Goal: Transaction & Acquisition: Obtain resource

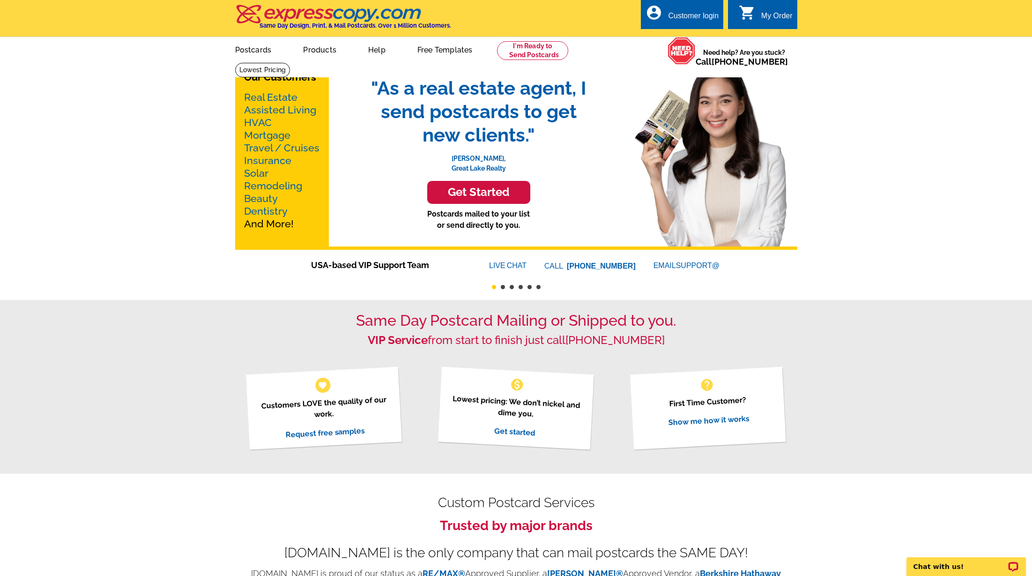
click at [273, 134] on link "Mortgage" at bounding box center [267, 135] width 46 height 12
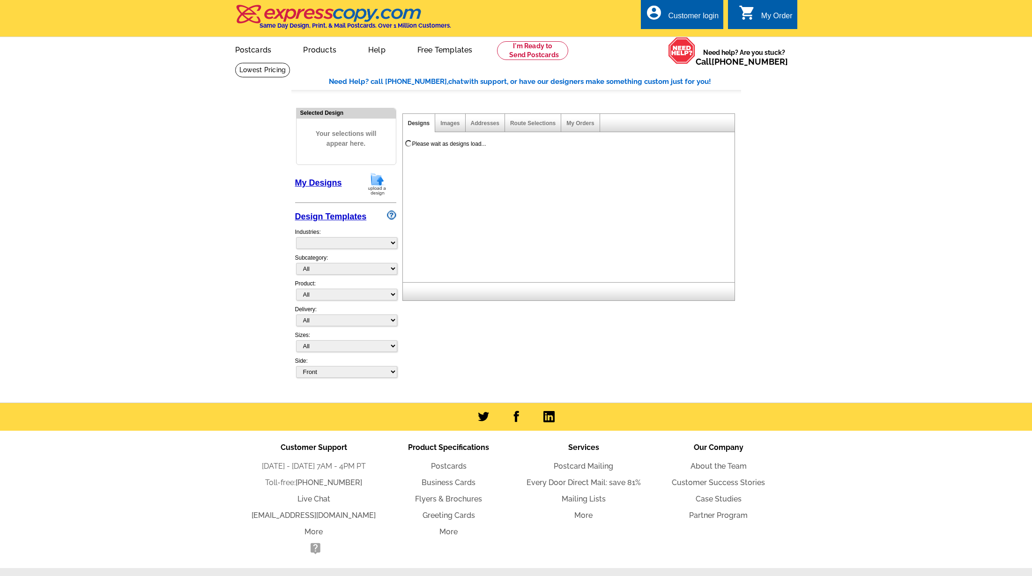
select select "774"
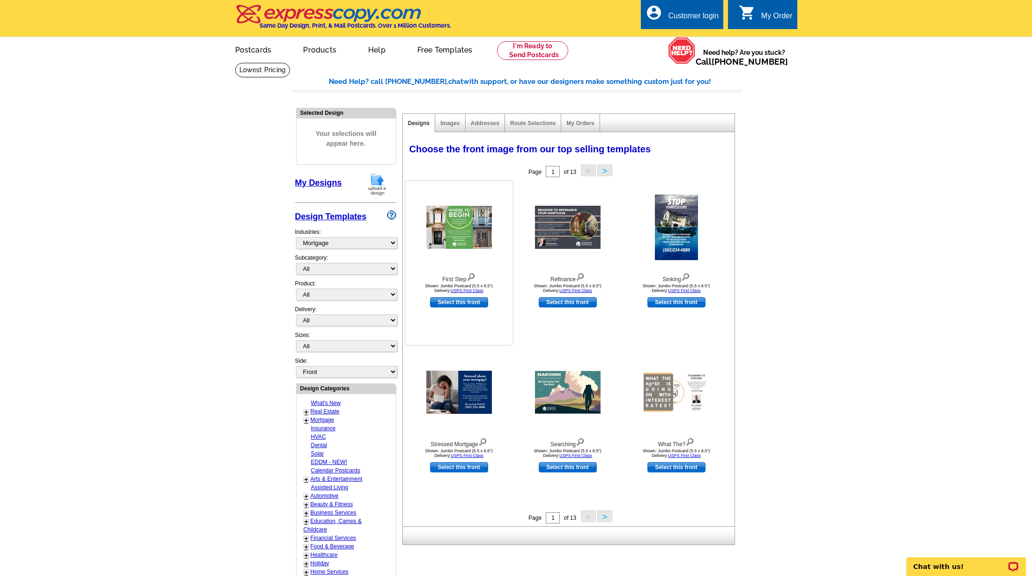
click at [473, 223] on img at bounding box center [459, 227] width 66 height 43
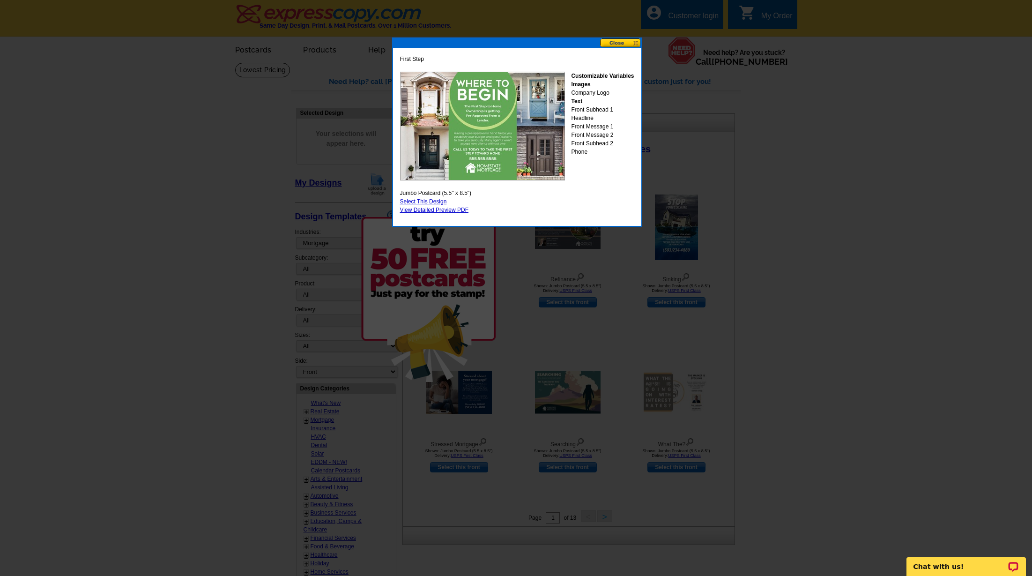
click at [437, 200] on link "Select This Design" at bounding box center [423, 201] width 47 height 7
select select "2"
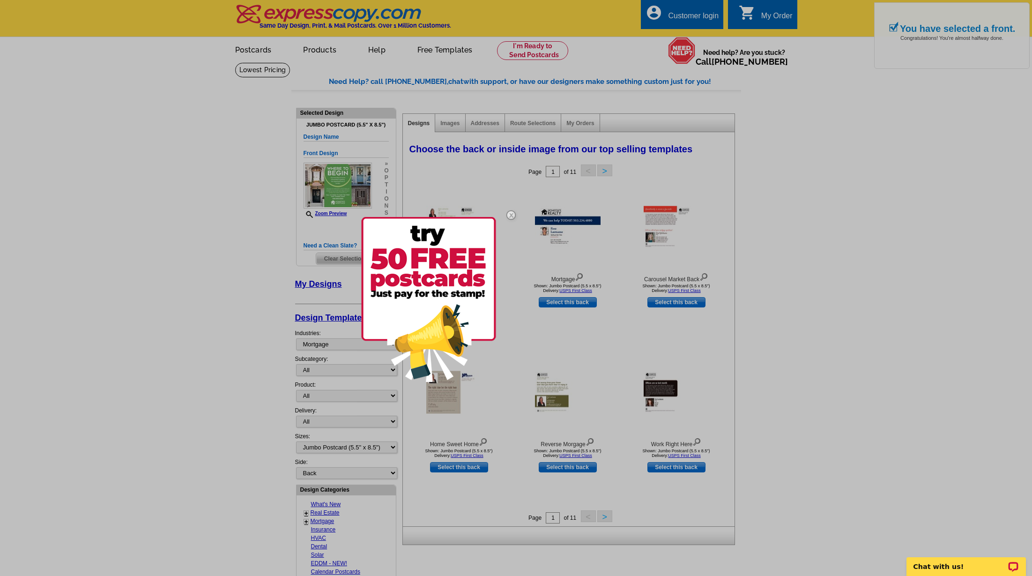
click at [512, 215] on img at bounding box center [510, 214] width 27 height 27
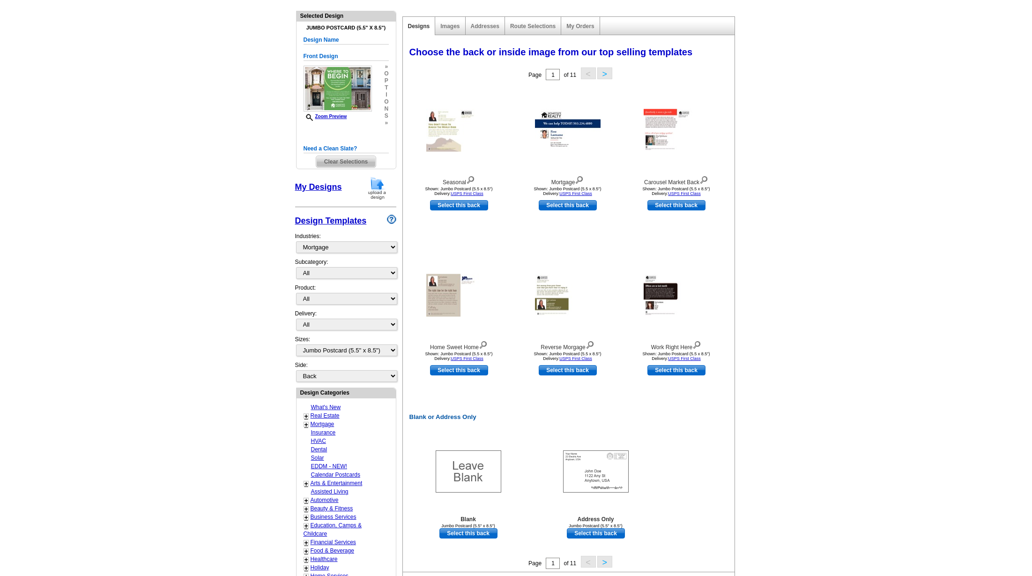
scroll to position [99, 0]
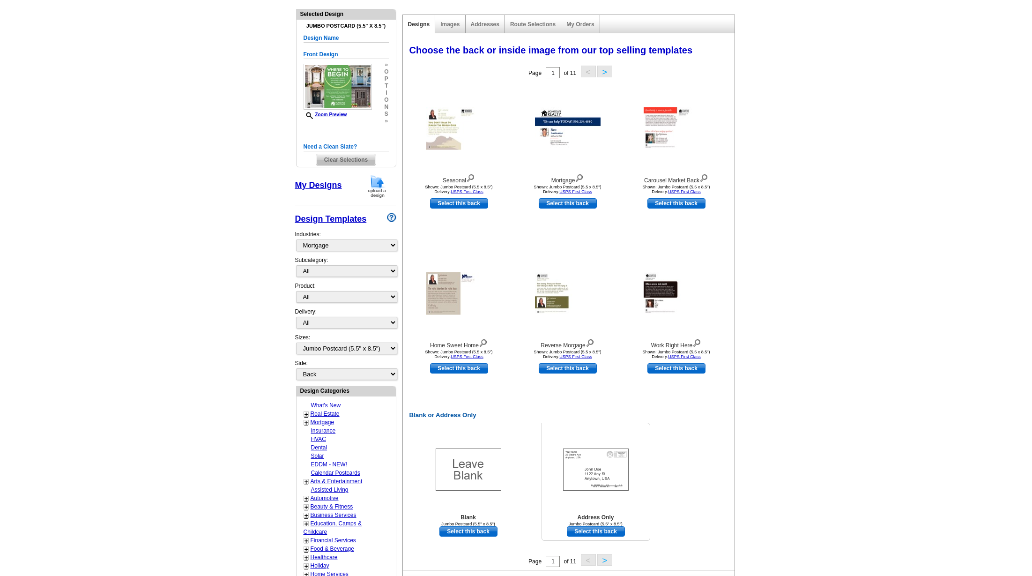
click at [590, 533] on link "Select this back" at bounding box center [596, 531] width 58 height 10
select select "front"
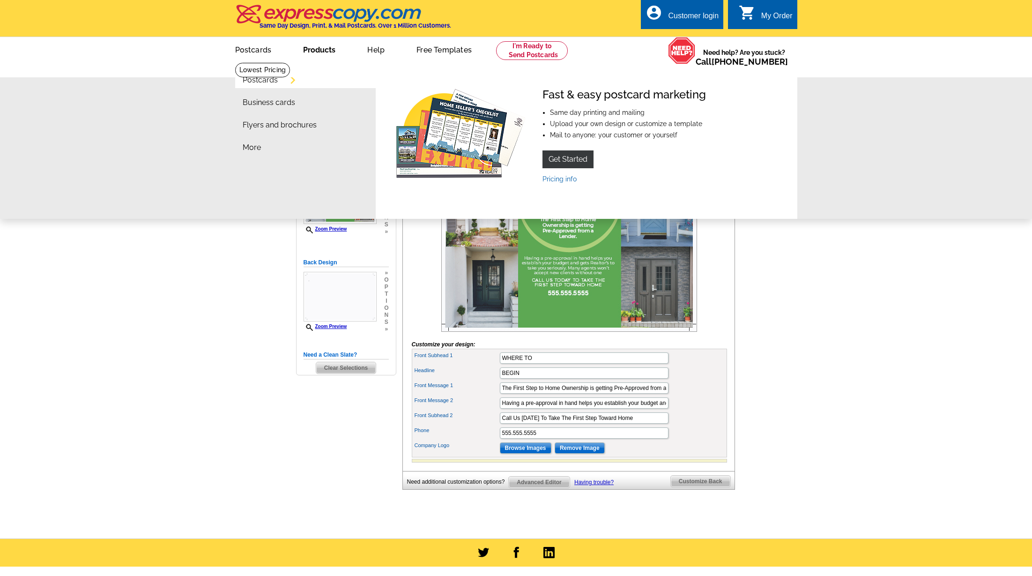
click at [278, 79] on link "Postcards" at bounding box center [260, 79] width 35 height 7
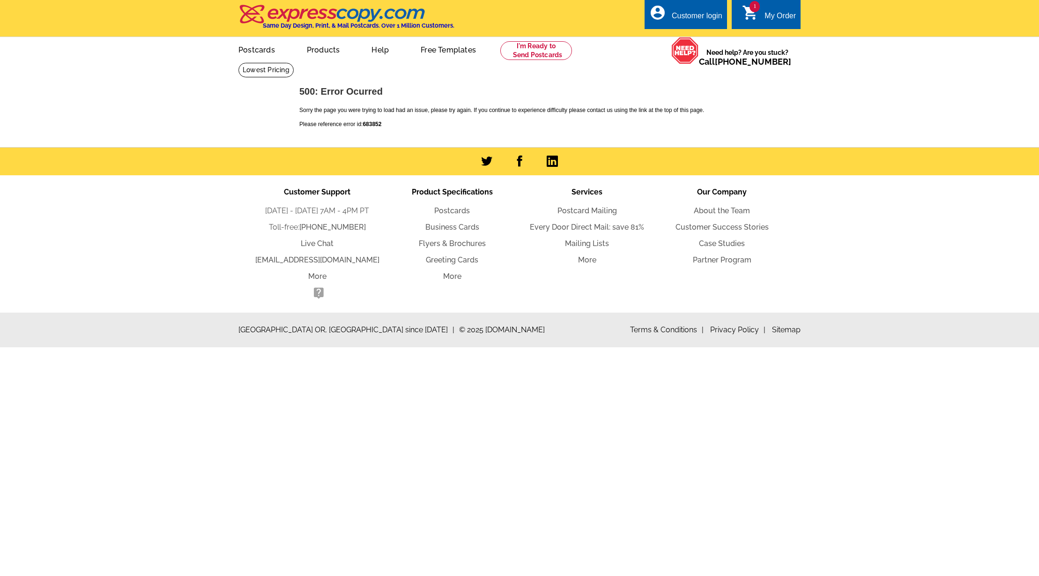
click at [756, 18] on icon "shopping_cart" at bounding box center [750, 12] width 17 height 17
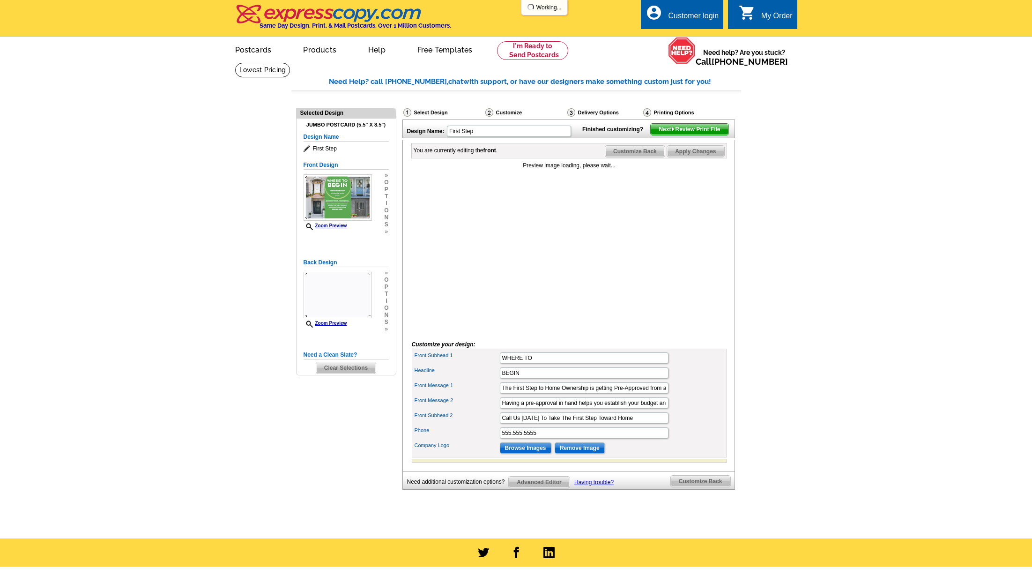
click at [337, 367] on span "Clear Selections" at bounding box center [345, 367] width 59 height 11
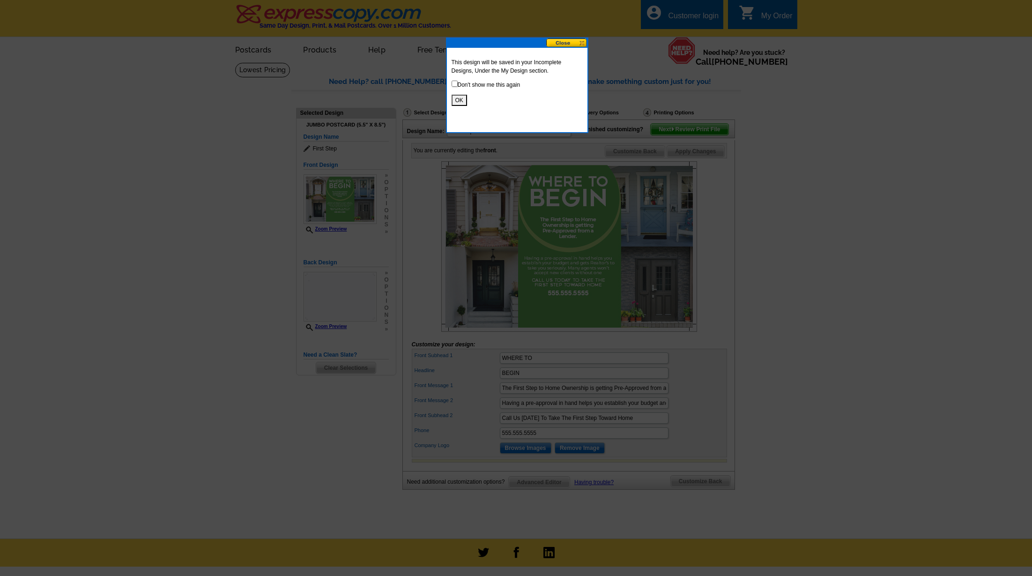
click at [455, 85] on input "checkbox" at bounding box center [455, 84] width 6 height 6
checkbox input "true"
click at [459, 105] on button "OK" at bounding box center [459, 100] width 15 height 11
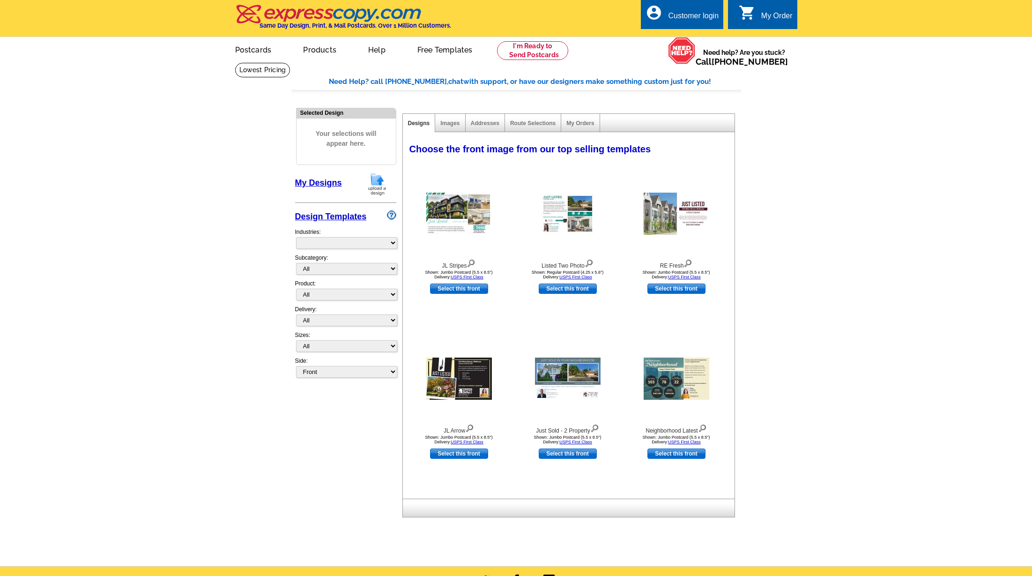
select select "785"
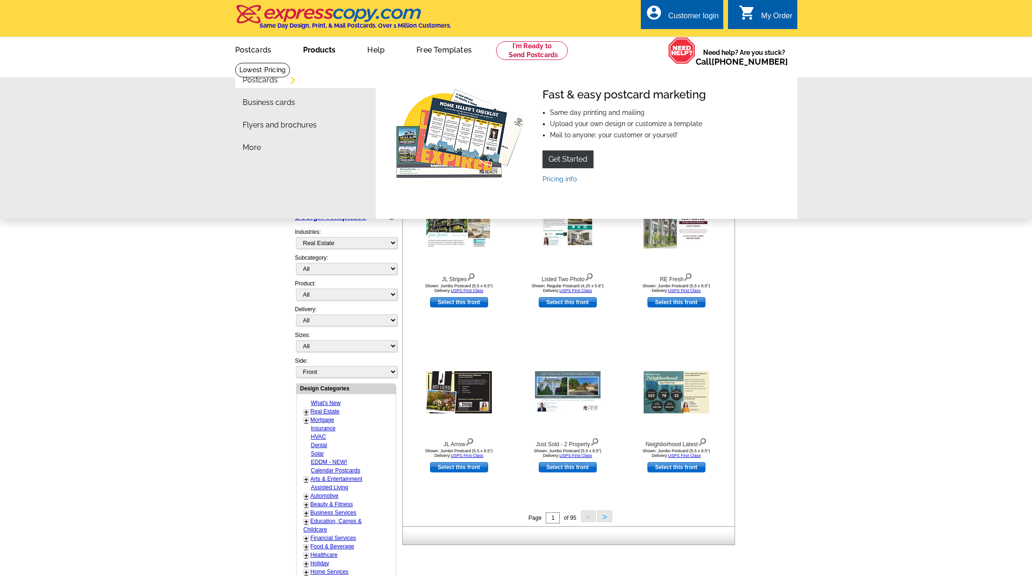
click at [268, 80] on link "Postcards" at bounding box center [260, 79] width 35 height 7
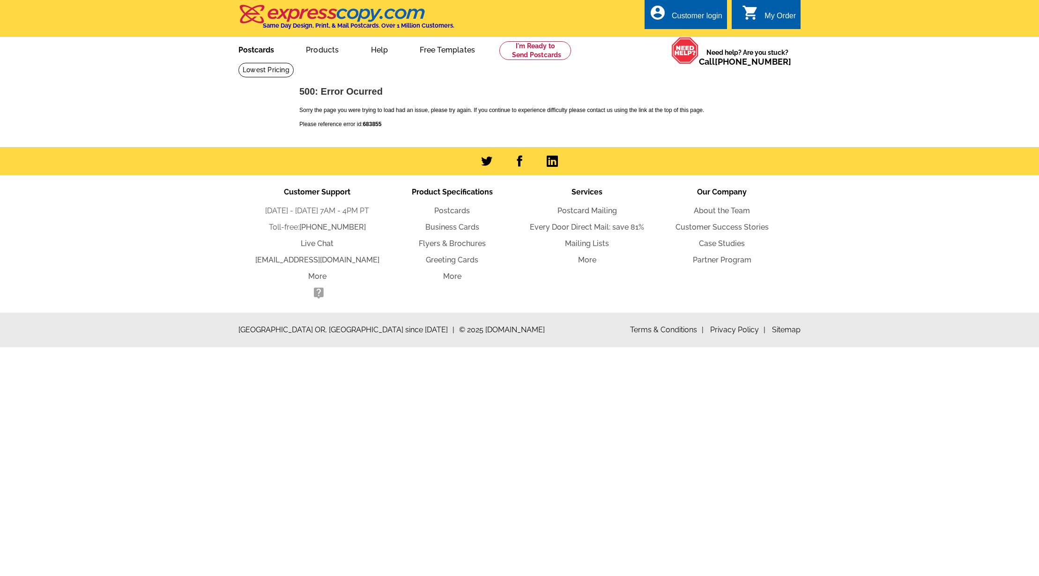
click at [256, 51] on link "Postcards" at bounding box center [256, 49] width 66 height 22
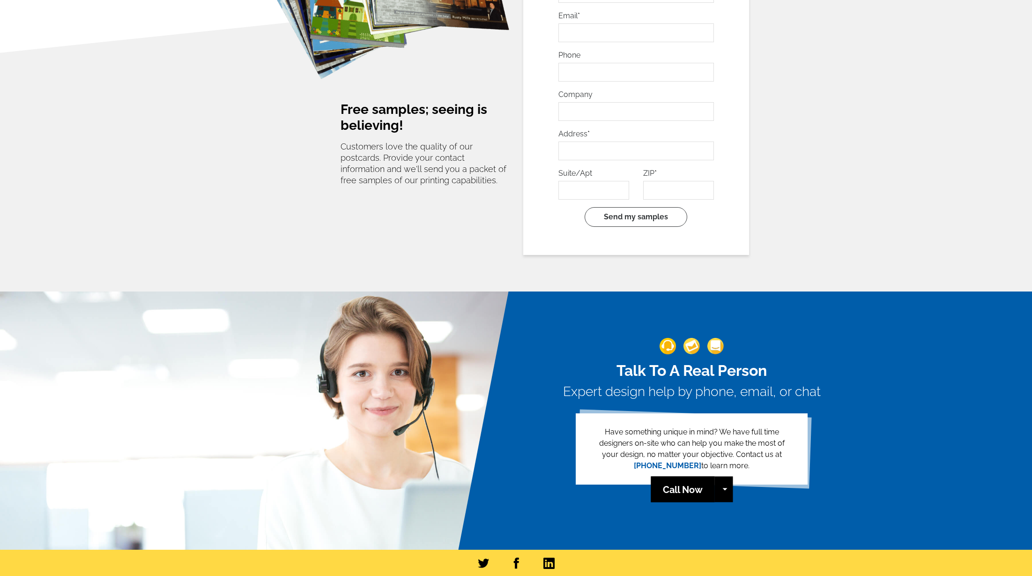
scroll to position [1939, 0]
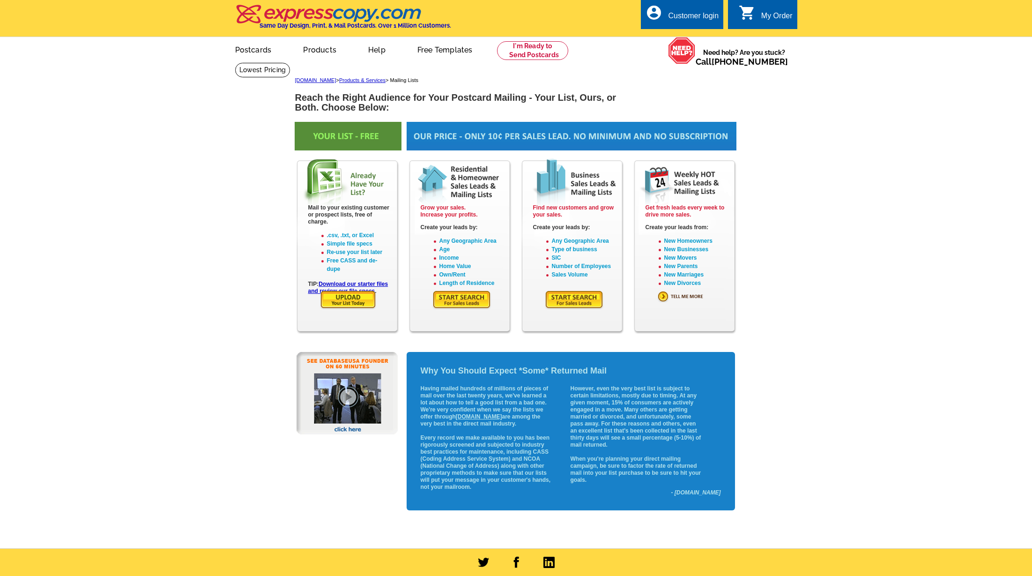
click at [452, 302] on img at bounding box center [461, 299] width 59 height 19
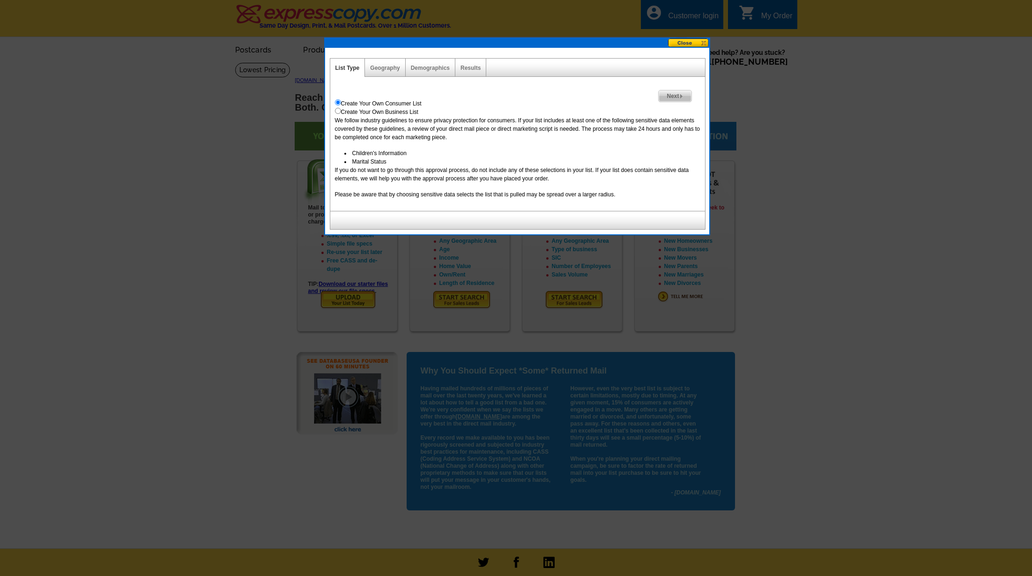
click at [676, 94] on span "Next" at bounding box center [675, 95] width 32 height 11
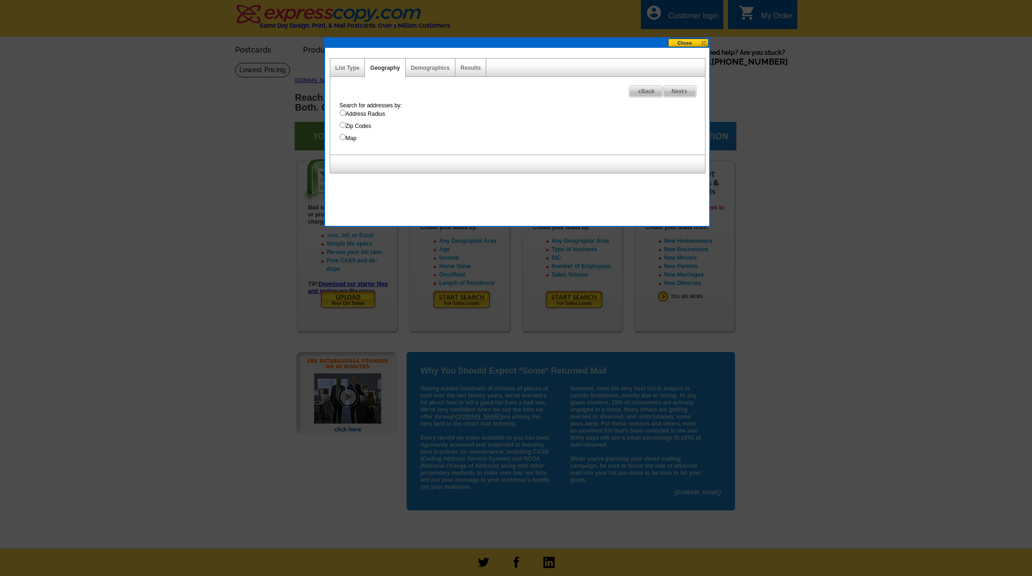
click at [342, 113] on input "Address Radius" at bounding box center [343, 113] width 6 height 6
radio input "true"
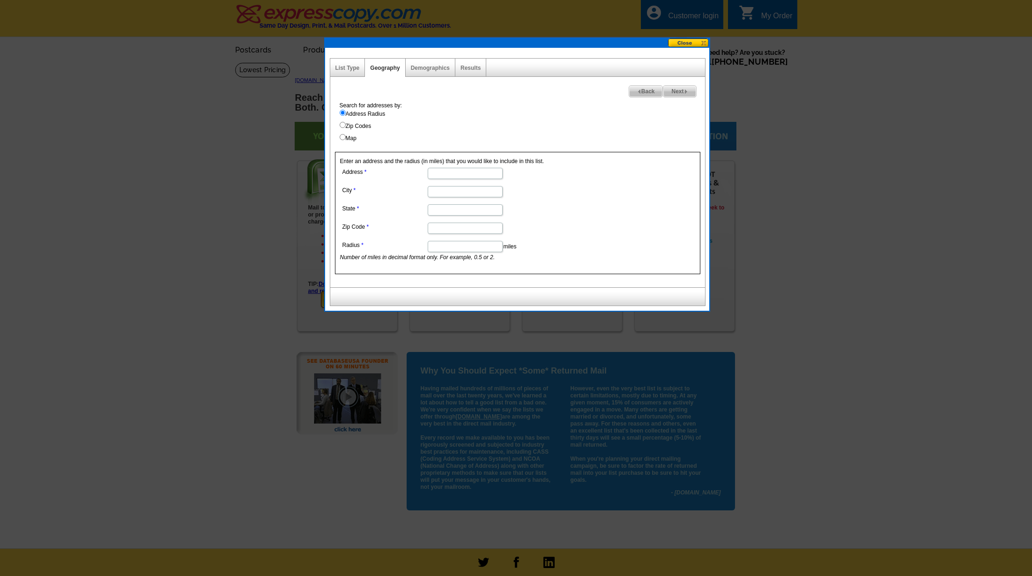
click at [343, 126] on input "Zip Codes" at bounding box center [343, 125] width 6 height 6
radio input "true"
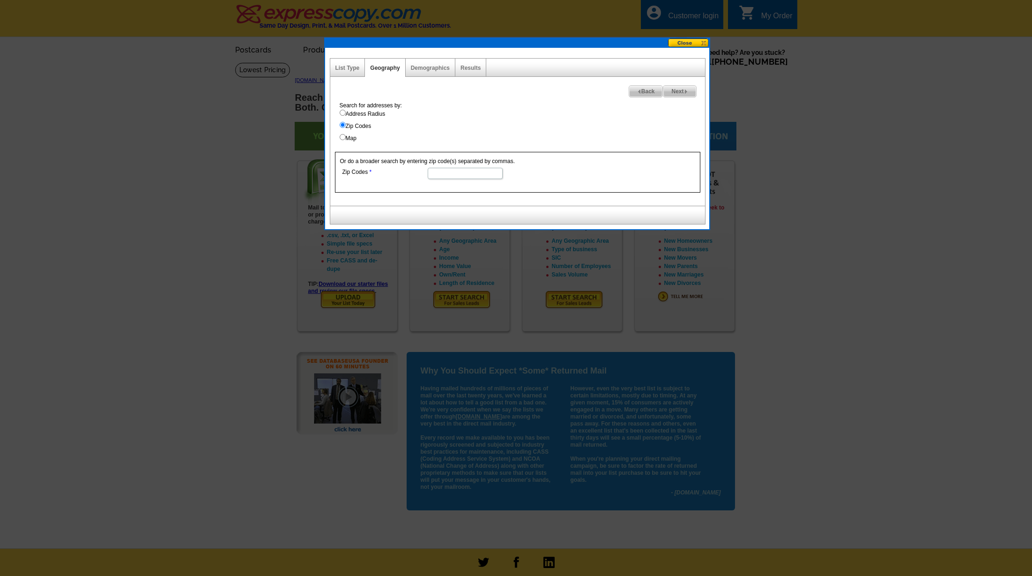
click at [452, 170] on input "Zip Codes" at bounding box center [465, 173] width 75 height 11
type input "33544"
click at [526, 138] on label "Map" at bounding box center [522, 138] width 365 height 8
click at [346, 138] on input "Map" at bounding box center [343, 137] width 6 height 6
radio input "true"
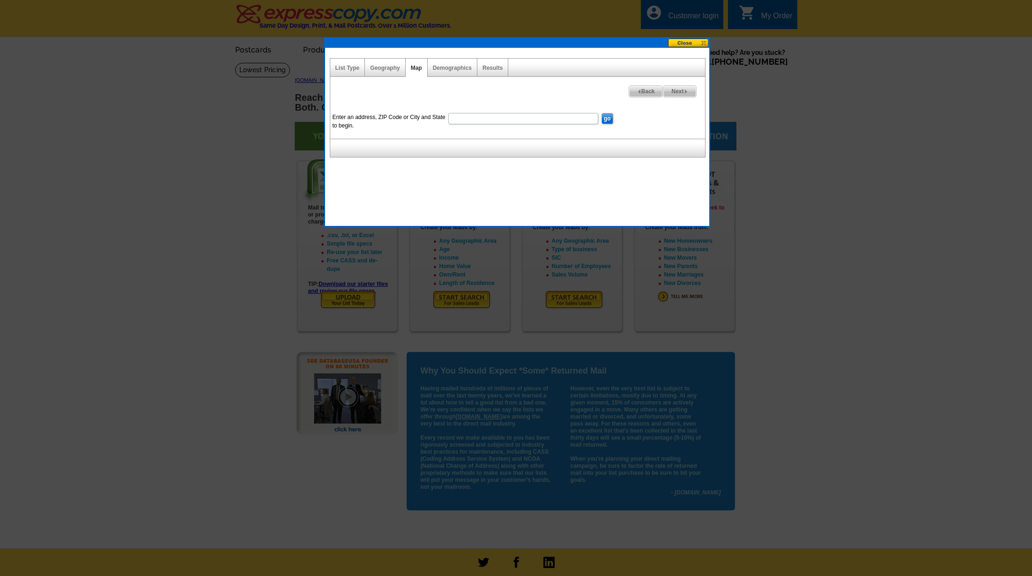
click at [558, 119] on input "Enter an address, ZIP Code or City and State to begin." at bounding box center [523, 118] width 150 height 11
type input "33544"
click at [567, 135] on div "List Type Geography Map Demographics Results Next Back Enter an address, ZIP Co…" at bounding box center [517, 107] width 375 height 99
click at [605, 119] on input "go" at bounding box center [607, 118] width 12 height 11
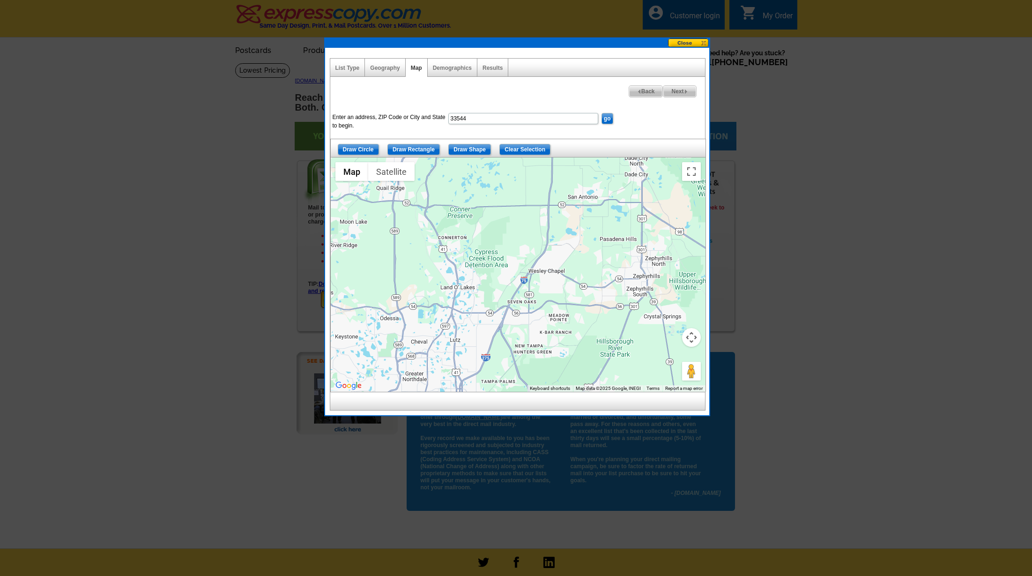
click at [366, 147] on input "Draw Circle" at bounding box center [358, 149] width 41 height 11
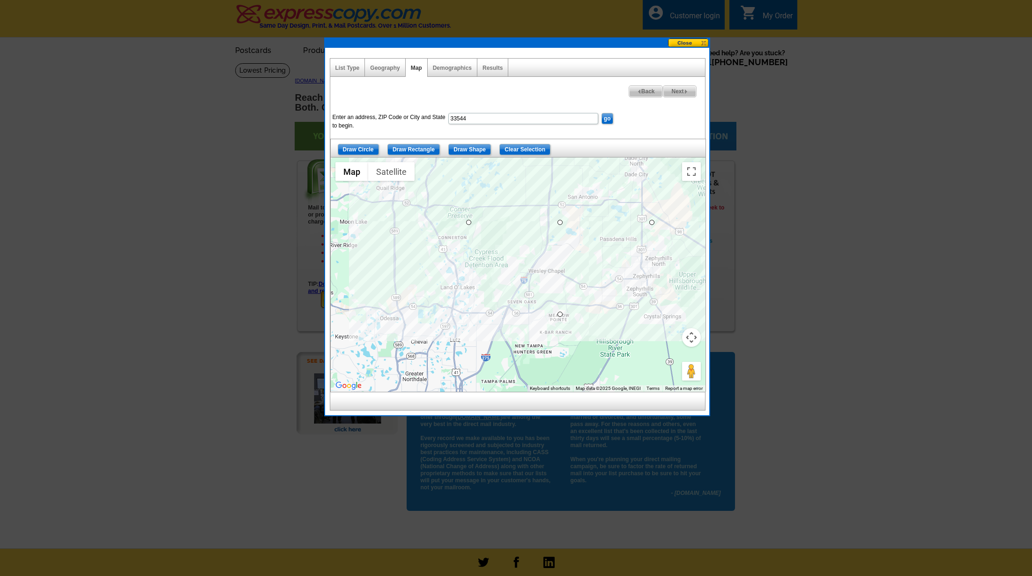
drag, startPoint x: 560, startPoint y: 223, endPoint x: 492, endPoint y: 284, distance: 90.9
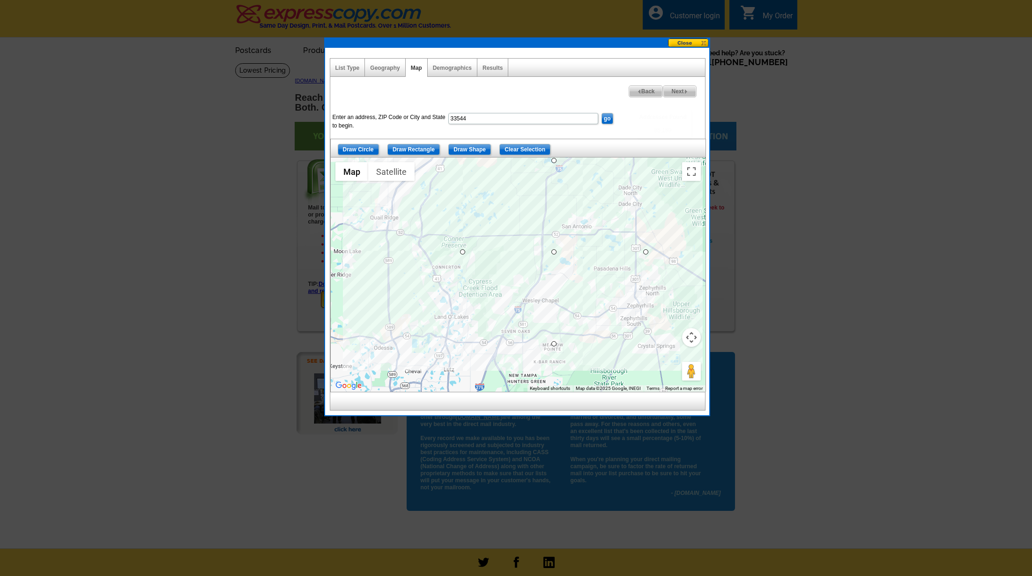
drag, startPoint x: 571, startPoint y: 235, endPoint x: 564, endPoint y: 267, distance: 32.5
click at [564, 267] on div at bounding box center [518, 274] width 375 height 234
click at [675, 90] on span "Next" at bounding box center [679, 91] width 32 height 11
select select
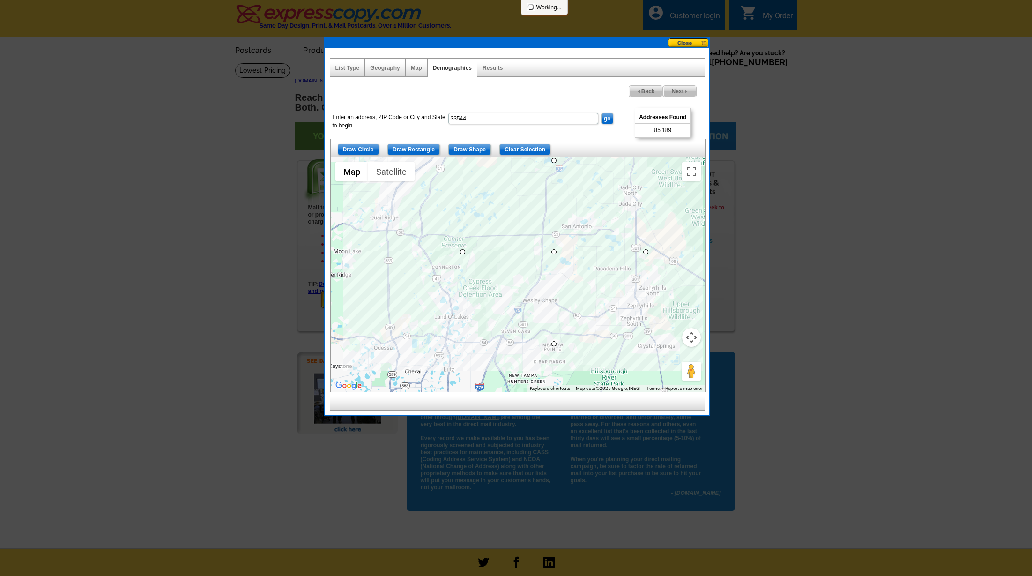
select select
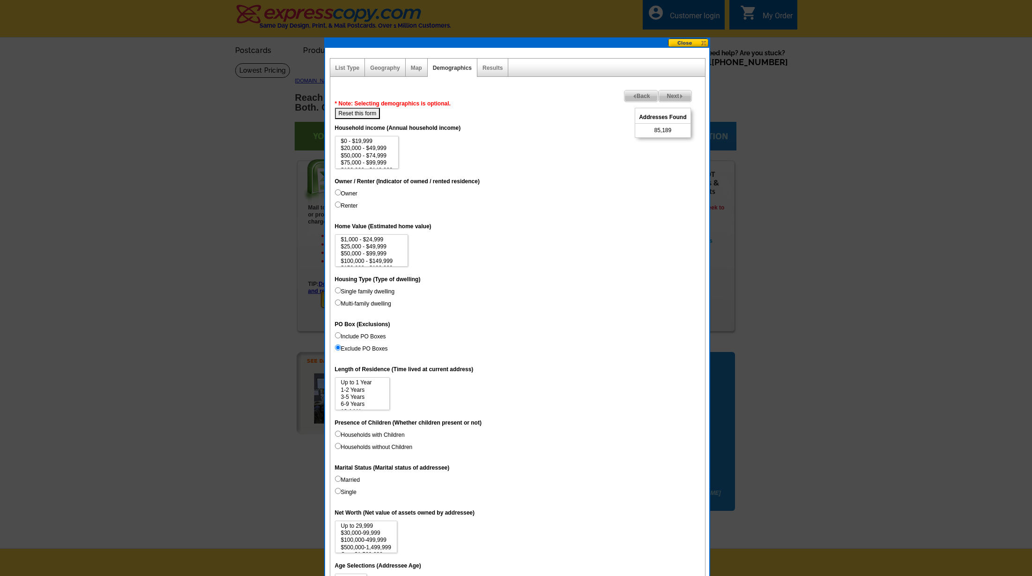
click at [337, 205] on input "Renter" at bounding box center [338, 204] width 6 height 6
radio input "true"
click at [372, 162] on option "$75,000 - $99,999" at bounding box center [367, 162] width 54 height 7
select select "100000-149999"
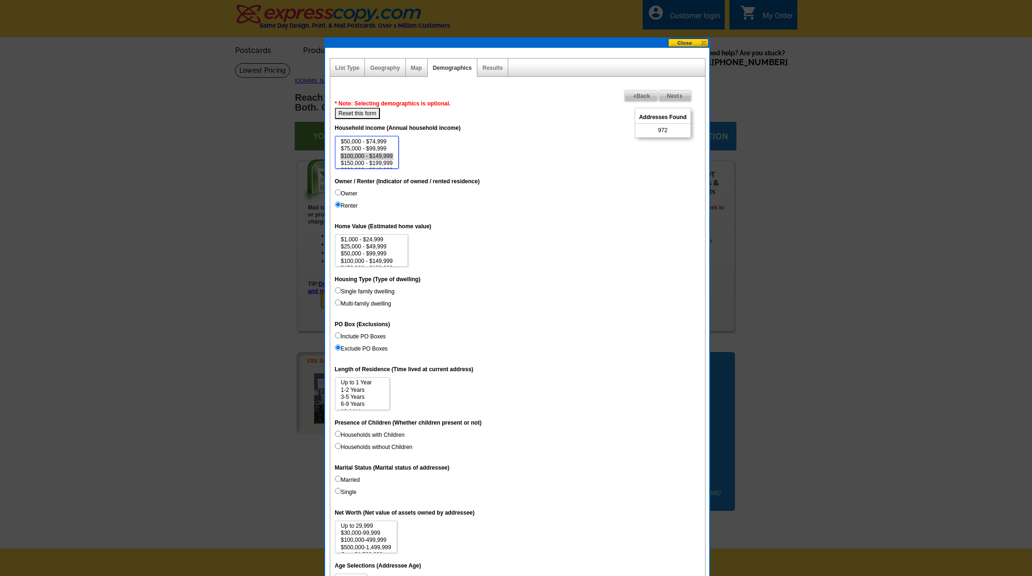
click at [381, 156] on option "$100,000 - $149,999" at bounding box center [367, 156] width 54 height 7
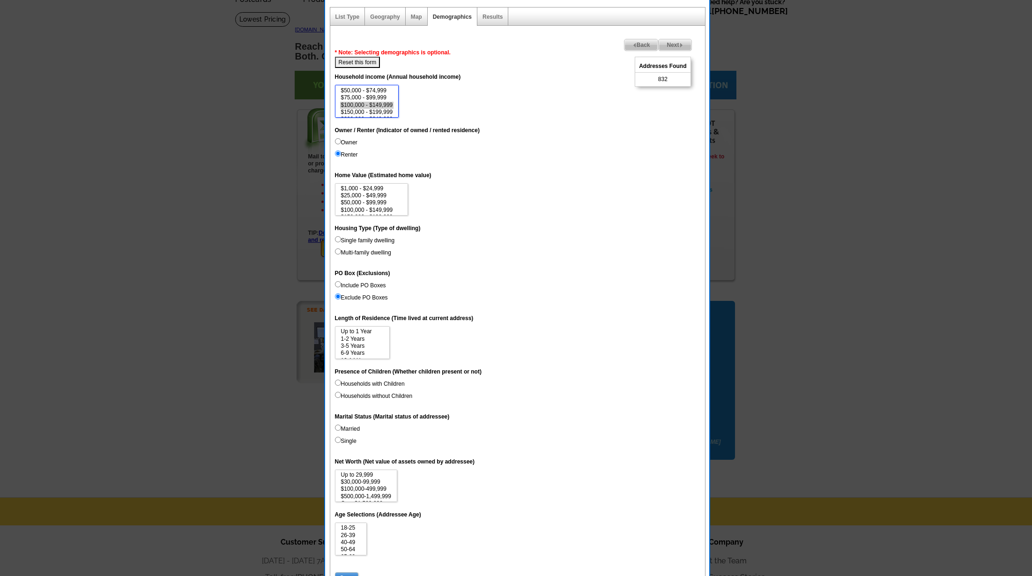
scroll to position [61, 0]
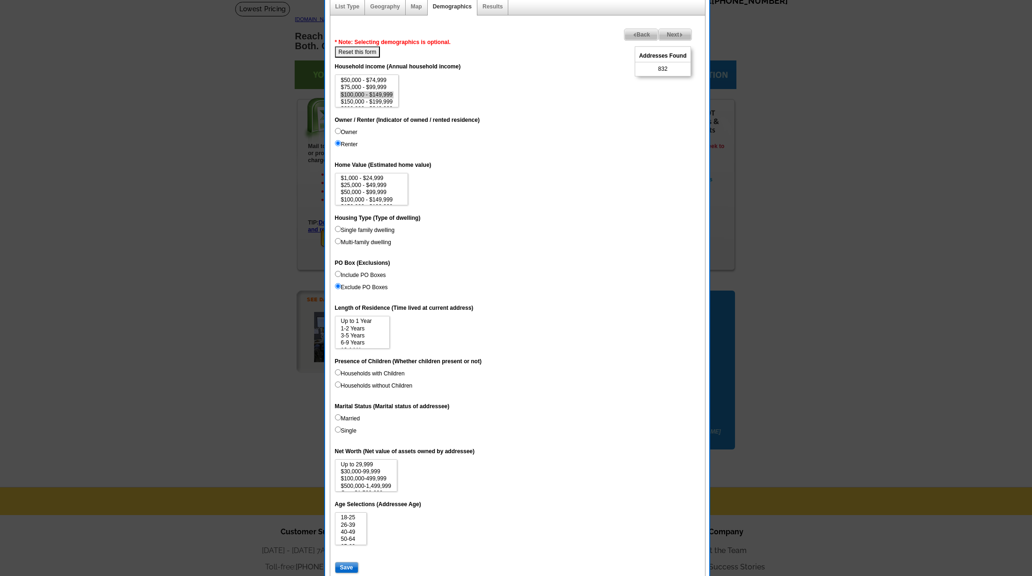
click at [338, 416] on input "Married" at bounding box center [338, 417] width 6 height 6
radio input "true"
select select "100000-499999"
click at [371, 477] on option "$100,000-499,999" at bounding box center [366, 478] width 52 height 7
click at [338, 427] on input "Single" at bounding box center [338, 429] width 6 height 6
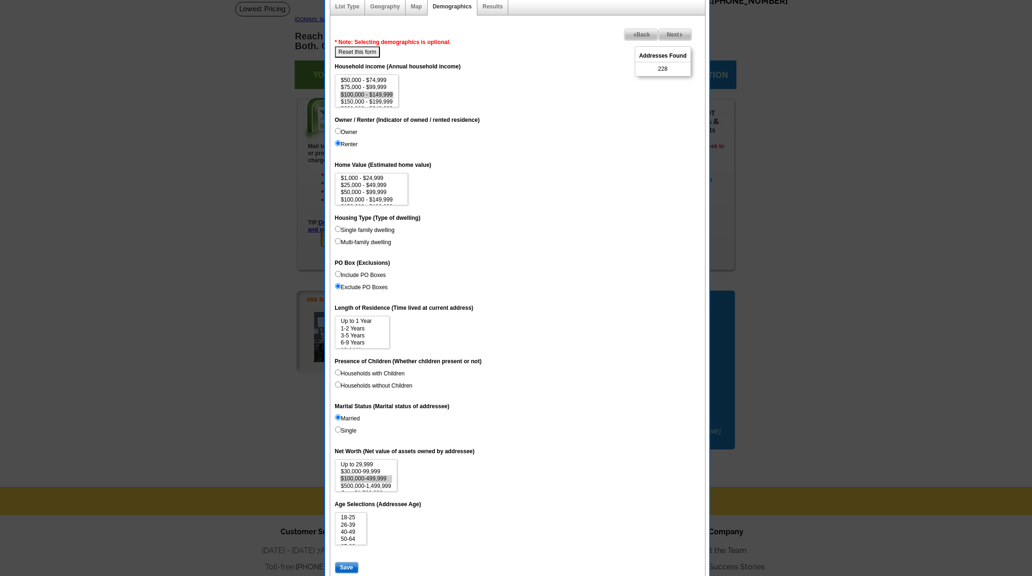
radio input "true"
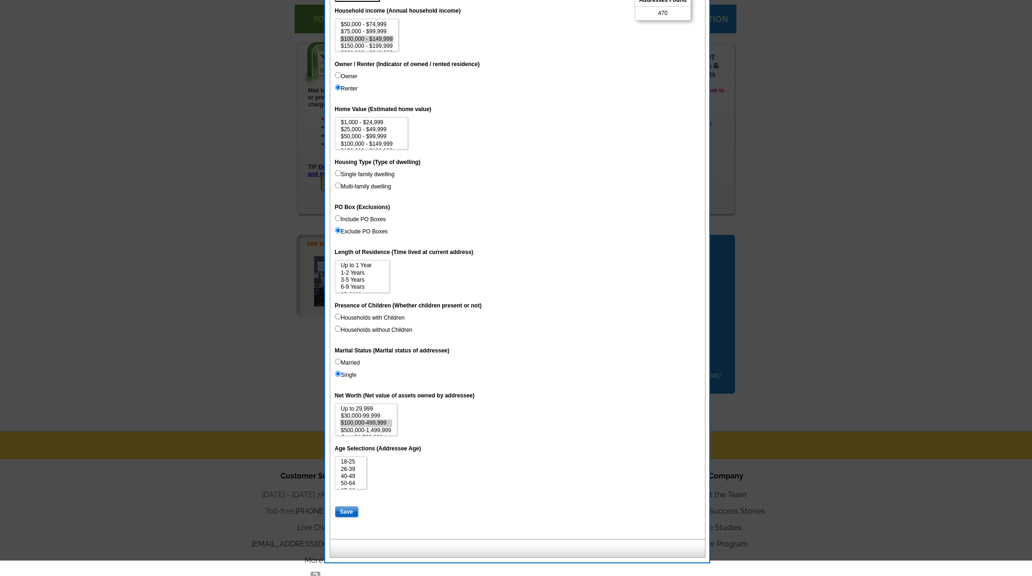
scroll to position [102, 0]
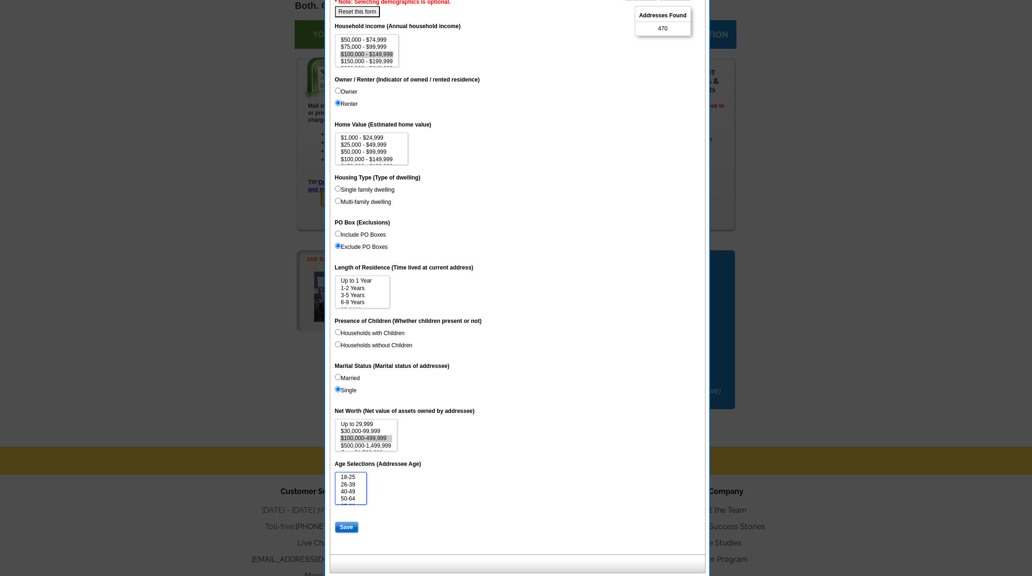
select select "26-39"
click at [344, 481] on option "26-39" at bounding box center [351, 484] width 22 height 7
click at [337, 375] on input "Married" at bounding box center [338, 377] width 6 height 6
radio input "true"
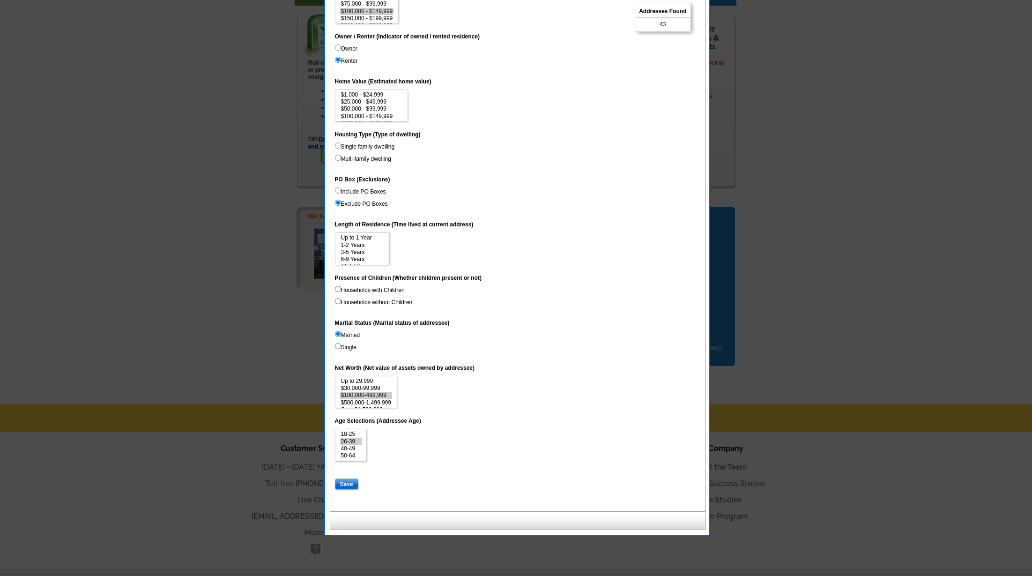
scroll to position [172, 0]
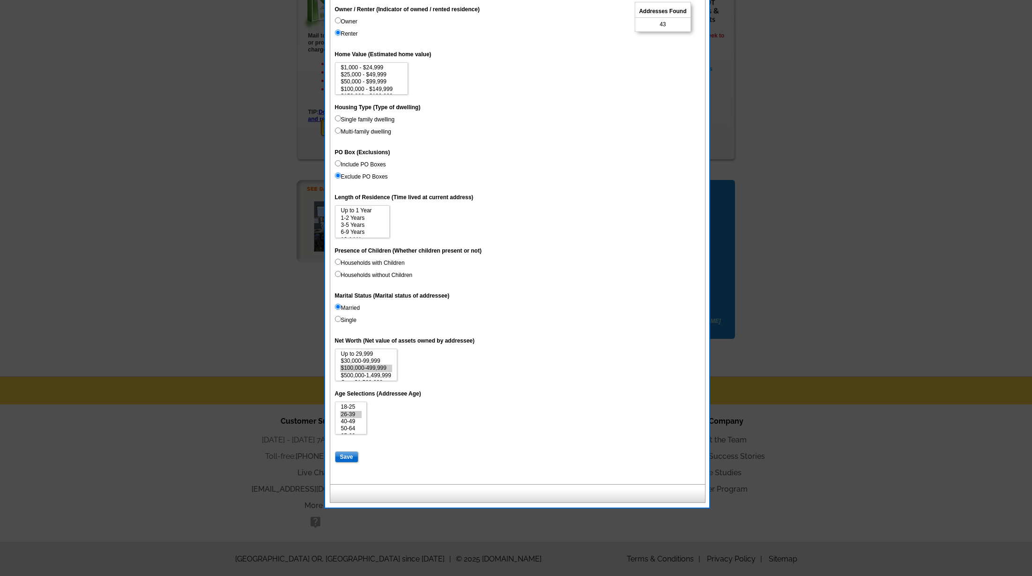
click at [347, 452] on input "Save" at bounding box center [346, 456] width 23 height 11
select select
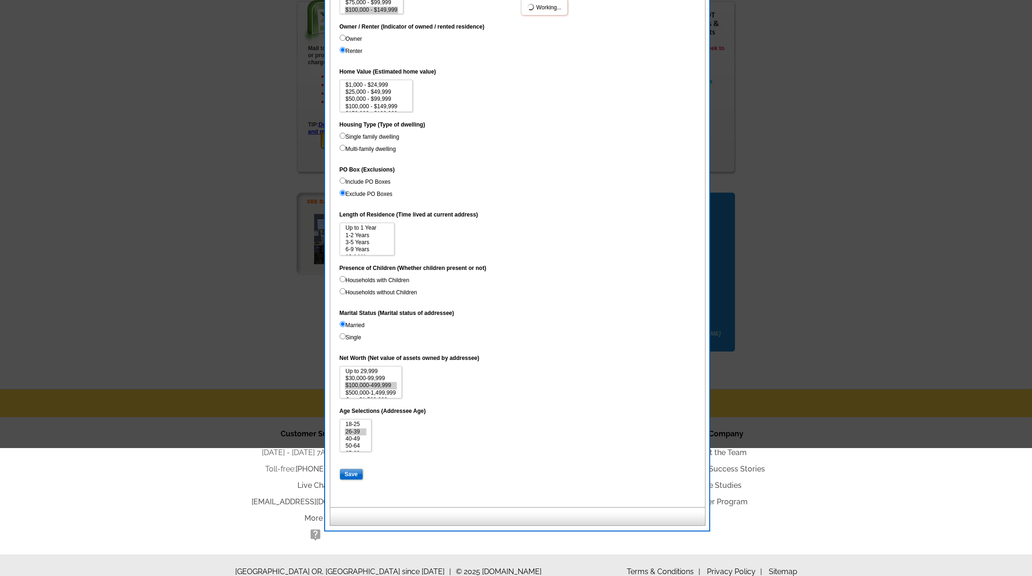
scroll to position [31, 0]
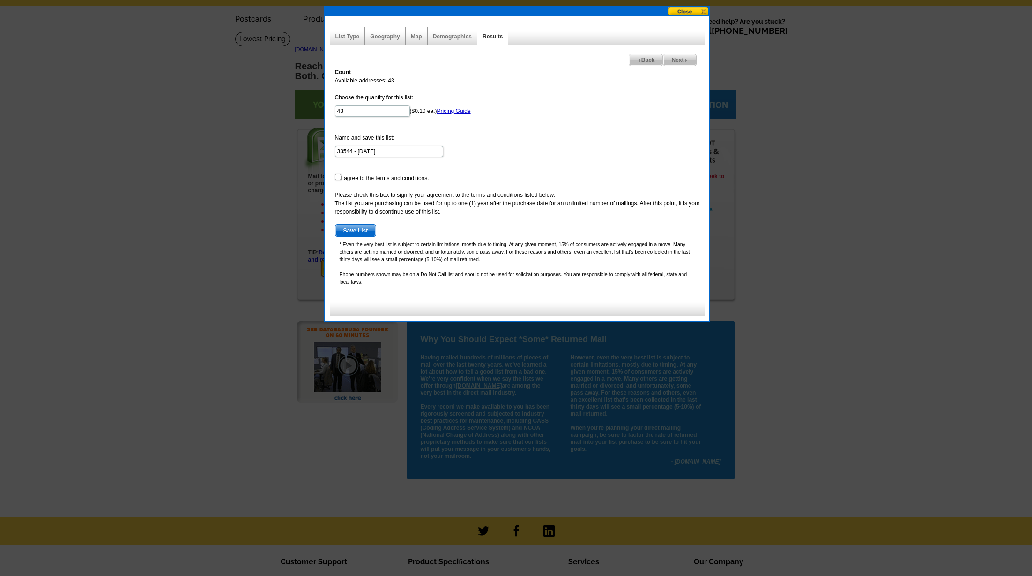
click at [337, 178] on input "checkbox" at bounding box center [338, 177] width 6 height 6
checkbox input "true"
click at [443, 111] on link "Pricing Guide" at bounding box center [454, 111] width 34 height 7
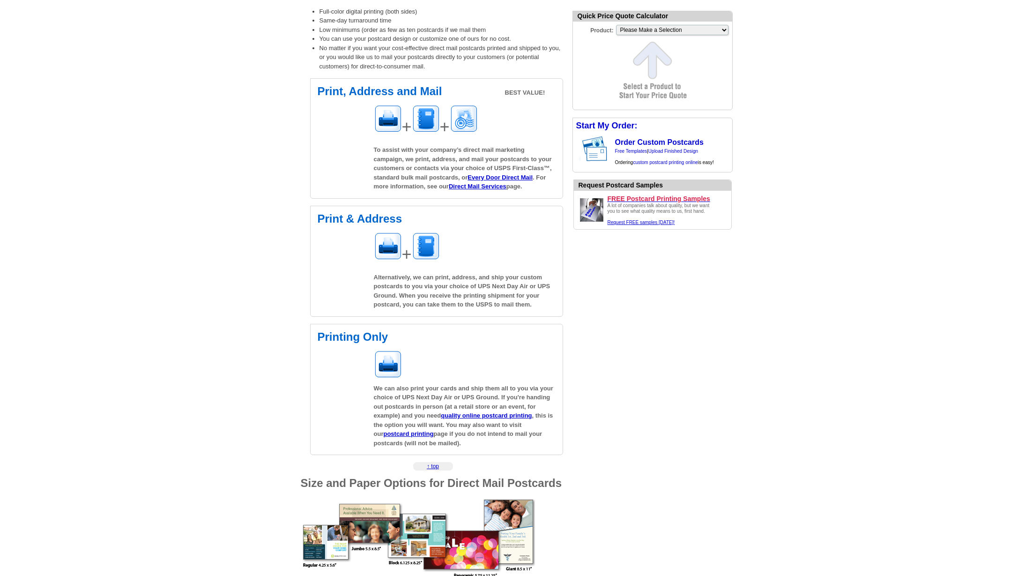
scroll to position [20, 0]
